Goal: Check status: Check status

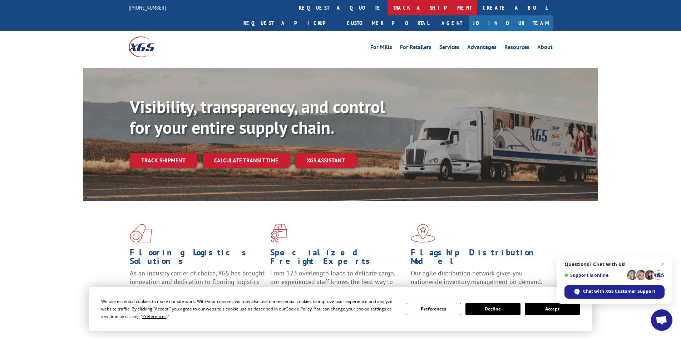
click at [387, 9] on link "track a shipment" at bounding box center [432, 7] width 90 height 15
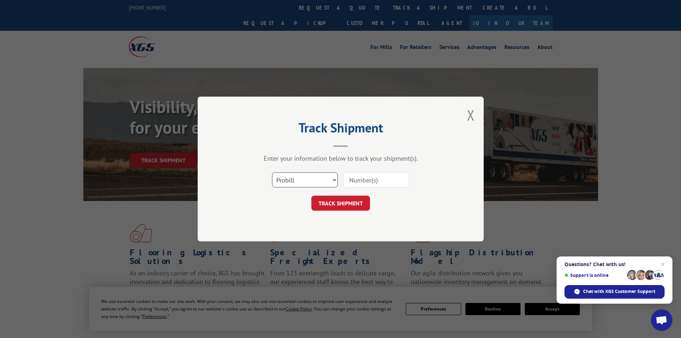
click at [329, 179] on select "Select category... Probill BOL PO" at bounding box center [305, 179] width 66 height 15
click at [308, 173] on select "Select category... Probill BOL PO" at bounding box center [305, 179] width 66 height 15
select select "bol"
click at [272, 172] on select "Select category... Probill BOL PO" at bounding box center [305, 179] width 66 height 15
drag, startPoint x: 360, startPoint y: 185, endPoint x: 363, endPoint y: 181, distance: 4.5
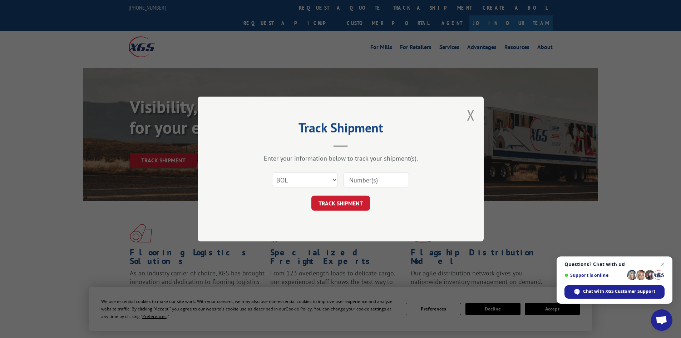
click at [362, 183] on input at bounding box center [376, 179] width 66 height 15
click at [363, 181] on input at bounding box center [376, 179] width 66 height 15
paste input "54394277"
type input "54394277"
click button "TRACK SHIPMENT" at bounding box center [340, 202] width 59 height 15
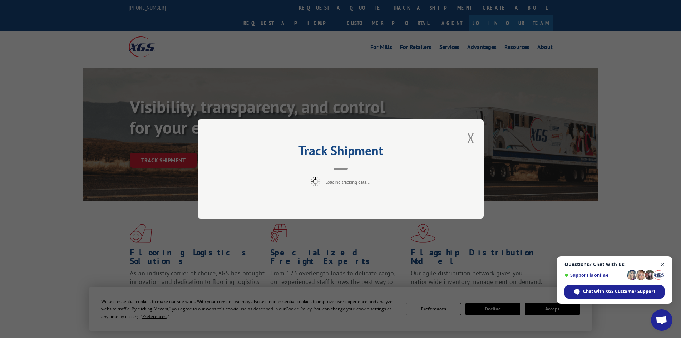
click at [662, 265] on span "Open chat" at bounding box center [662, 264] width 9 height 9
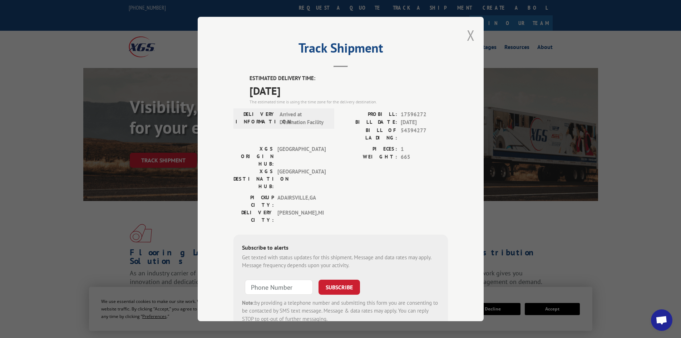
click at [470, 31] on button "Close modal" at bounding box center [471, 35] width 8 height 19
